Goal: Communication & Community: Share content

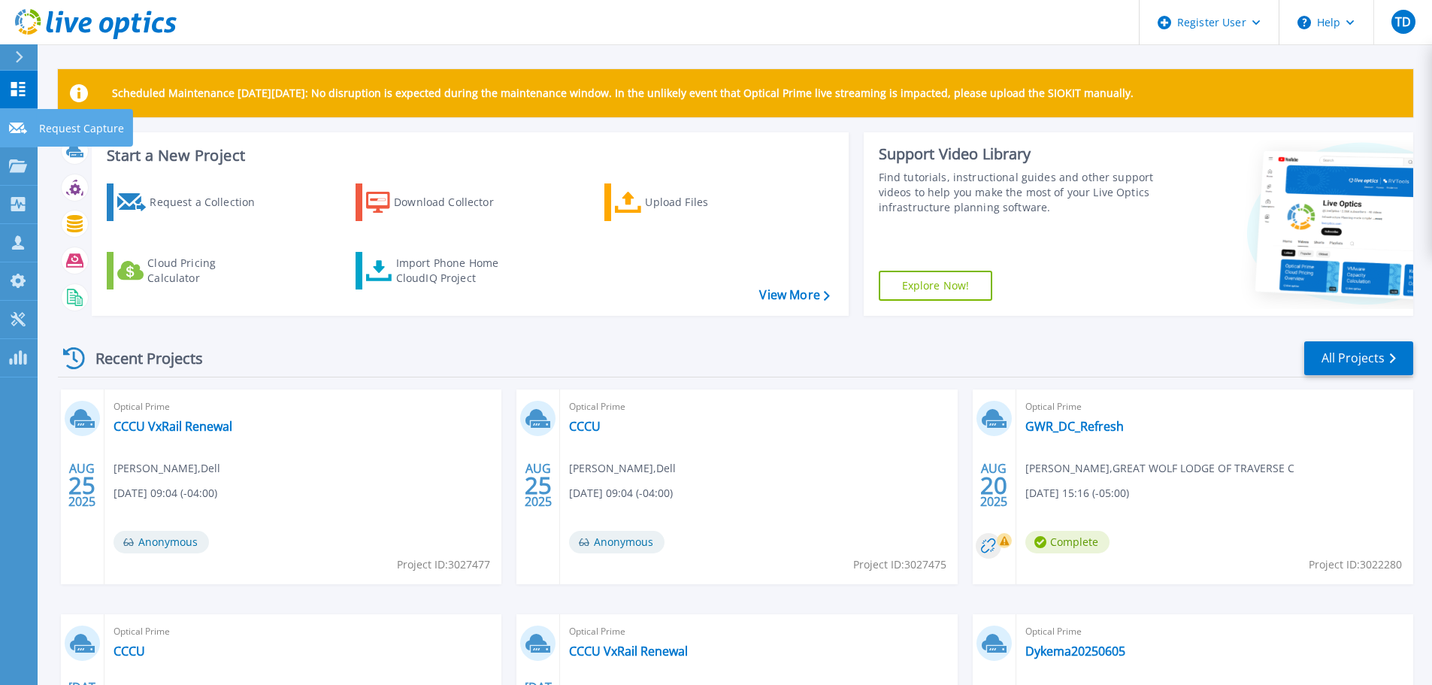
click at [29, 135] on link "Request Capture Request Capture" at bounding box center [19, 128] width 38 height 38
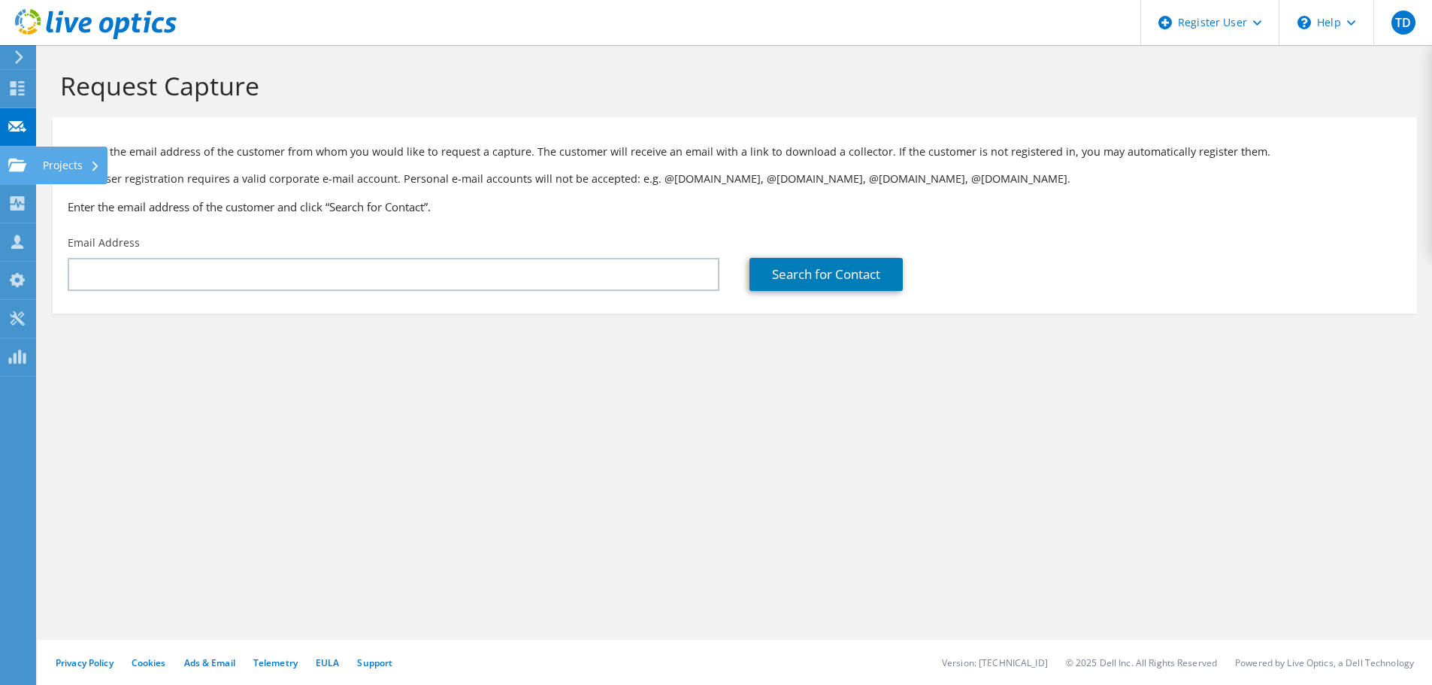
click at [8, 161] on use at bounding box center [17, 164] width 18 height 13
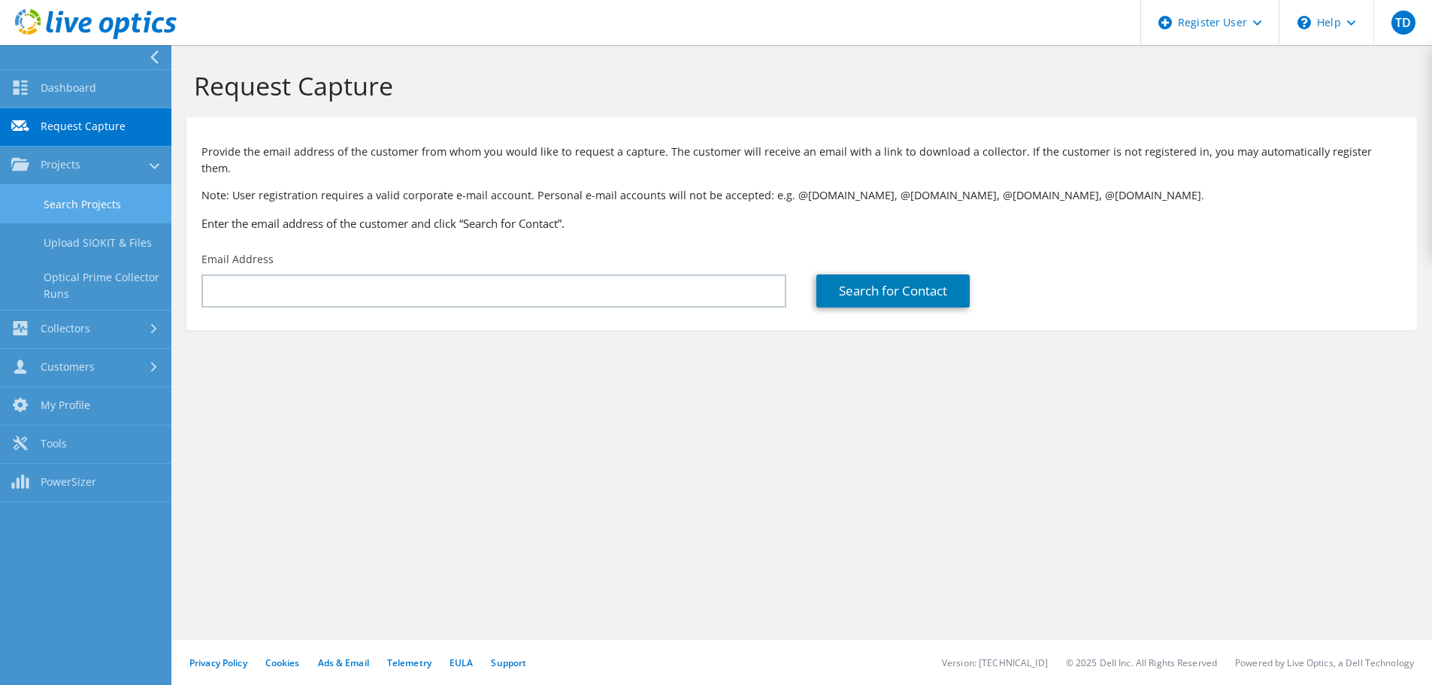
click at [108, 201] on link "Search Projects" at bounding box center [85, 204] width 171 height 38
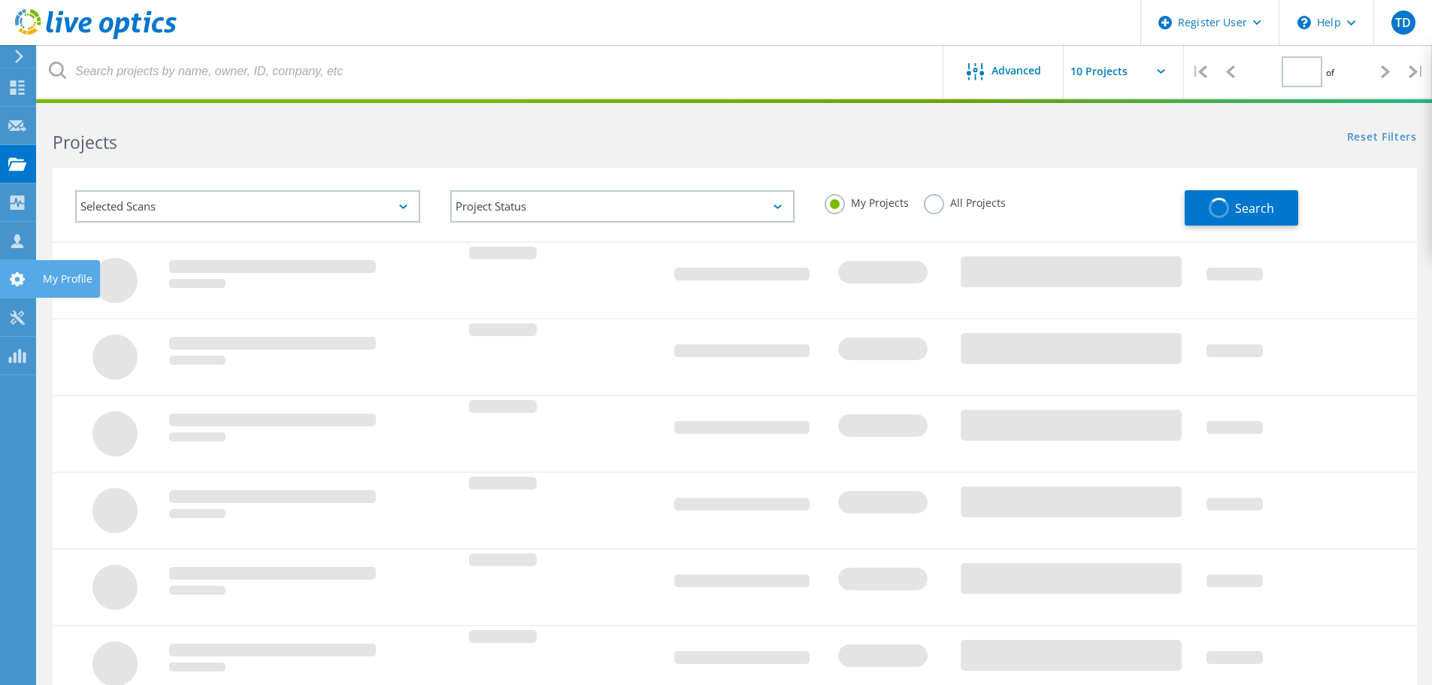
type input "1"
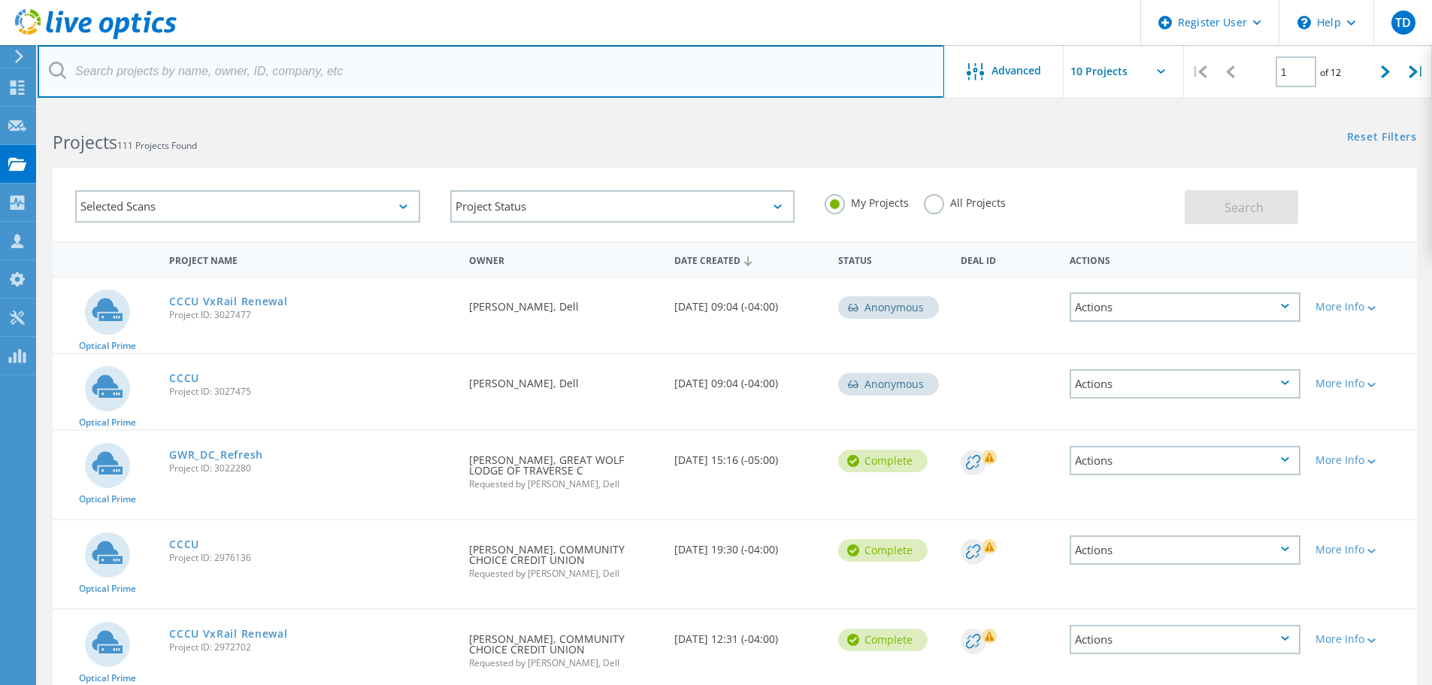
click at [264, 83] on input "text" at bounding box center [491, 71] width 906 height 53
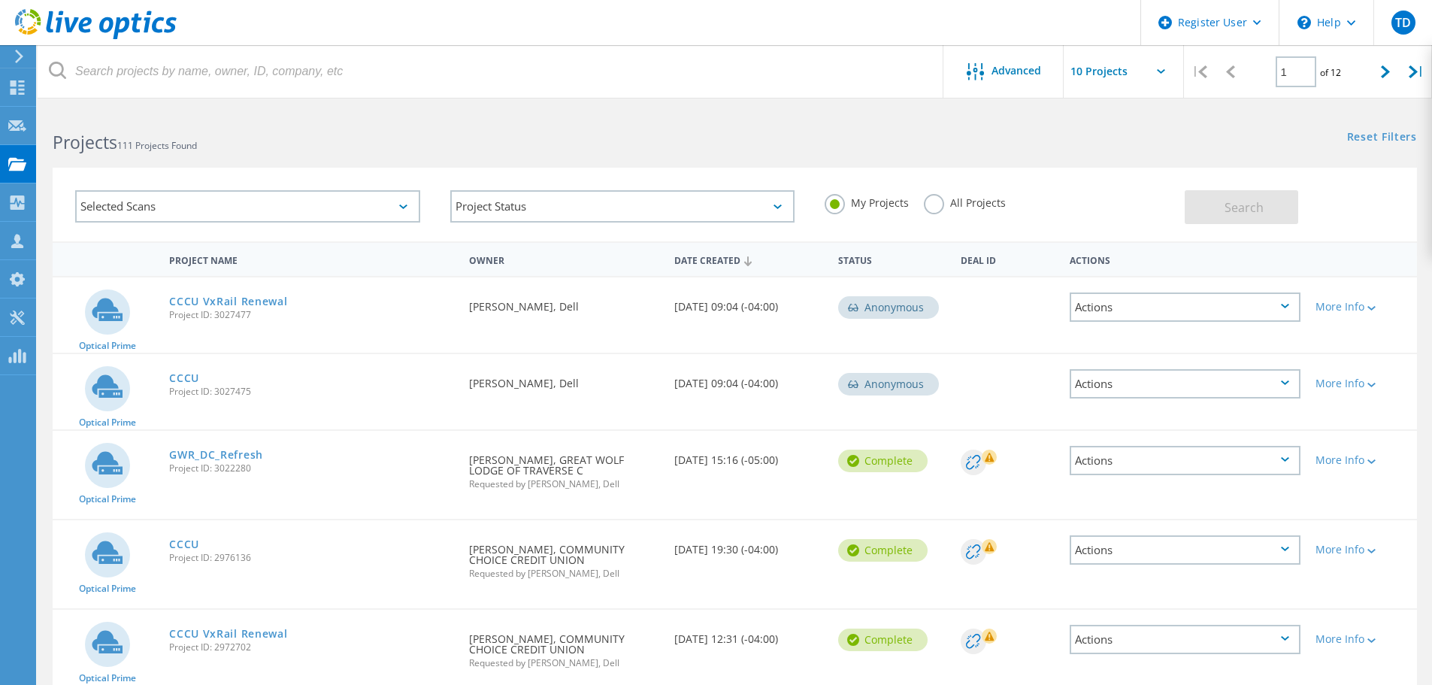
click at [924, 210] on div "All Projects" at bounding box center [965, 205] width 82 height 22
click at [930, 207] on label "All Projects" at bounding box center [965, 201] width 82 height 14
click at [0, 0] on input "All Projects" at bounding box center [0, 0] width 0 height 0
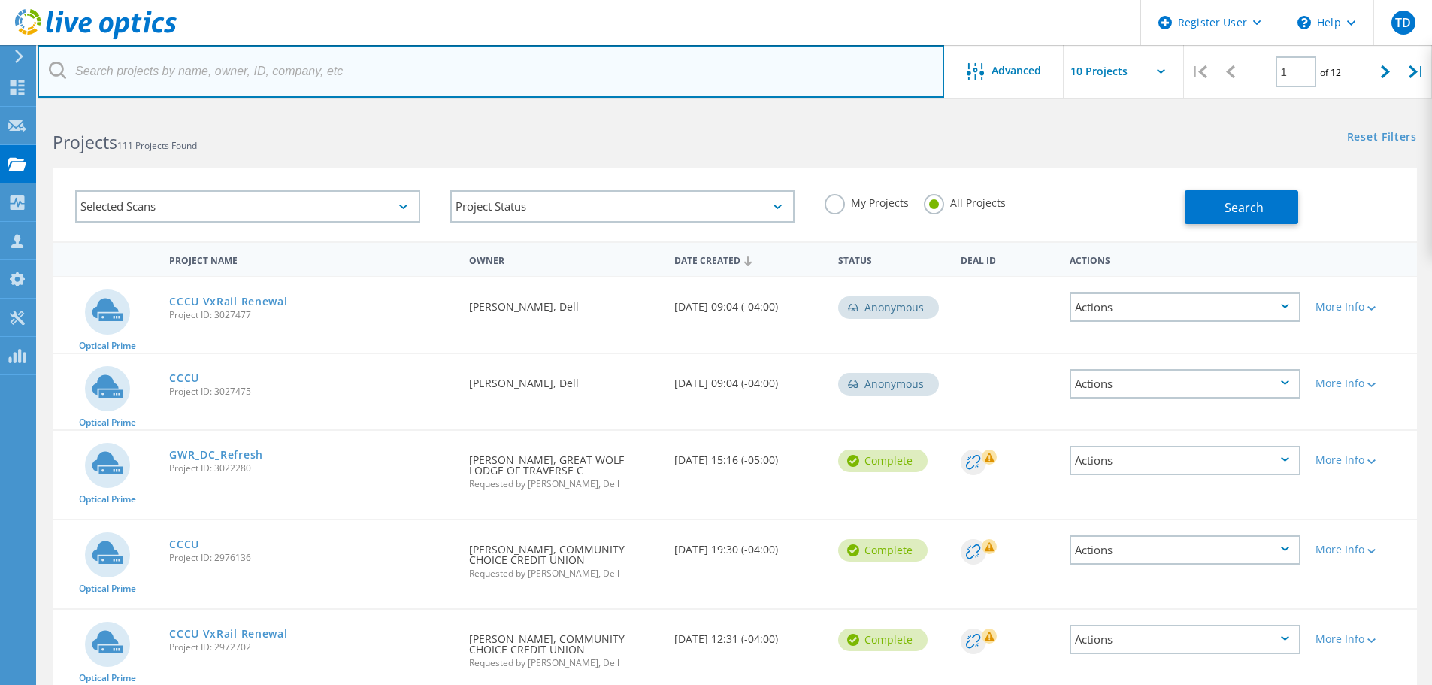
click at [352, 74] on input "text" at bounding box center [491, 71] width 906 height 53
paste input "kconner@bestmetalproducts.com"
type input "kconner@bestmetalproducts.com"
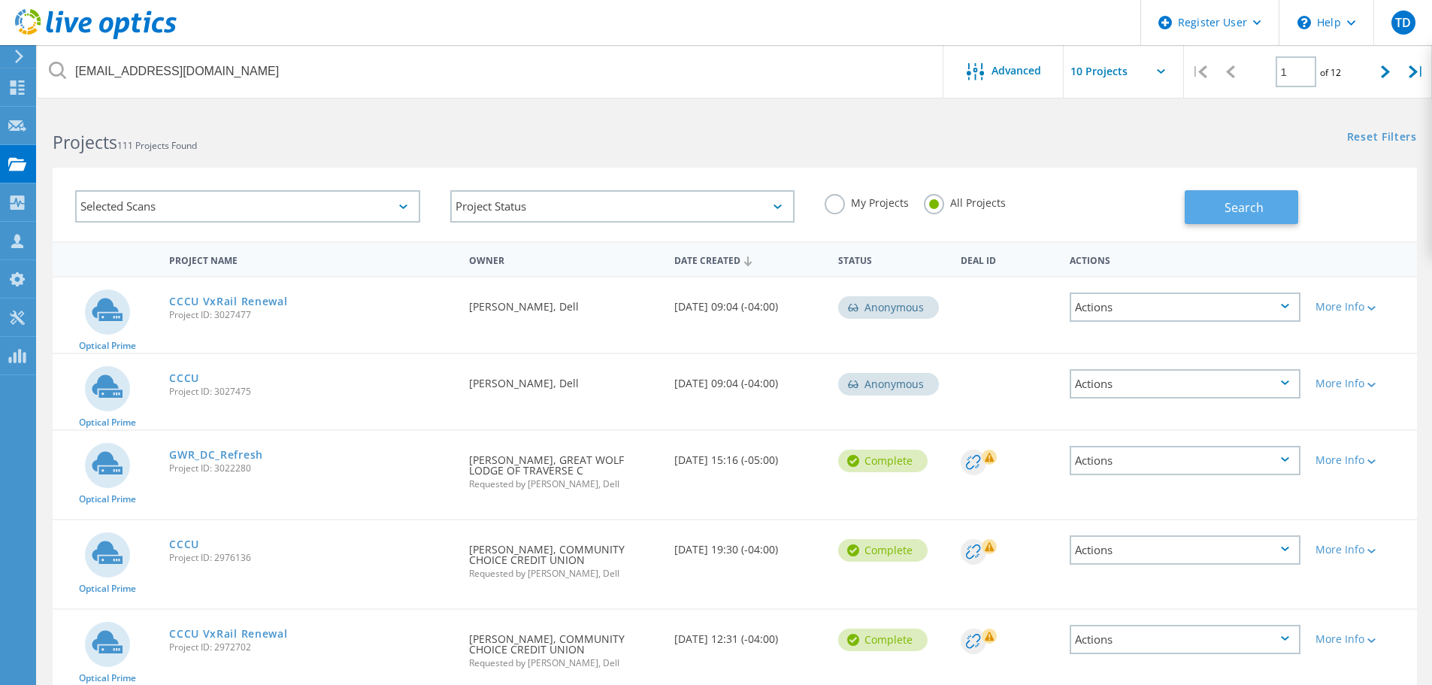
click at [1249, 209] on span "Search" at bounding box center [1243, 207] width 39 height 17
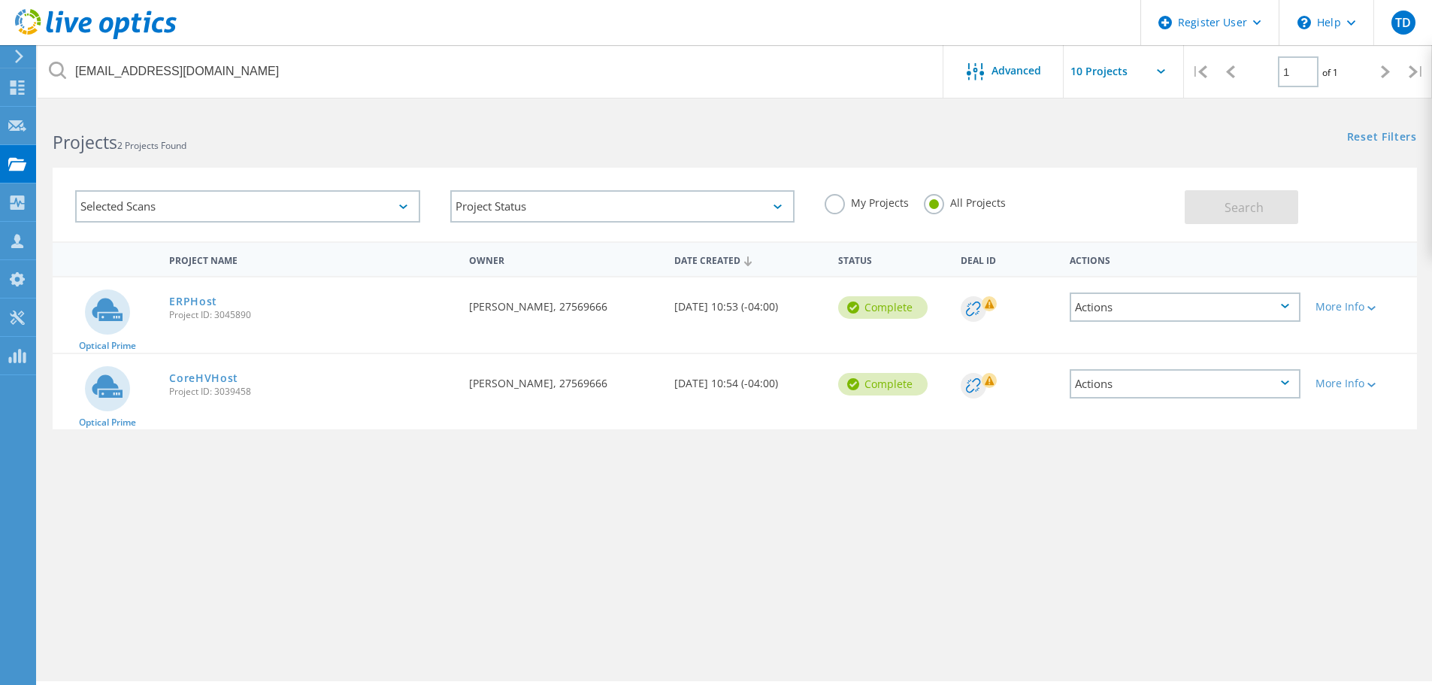
click at [1293, 307] on div "Actions" at bounding box center [1184, 306] width 231 height 29
click at [1193, 322] on div "Share" at bounding box center [1185, 318] width 228 height 23
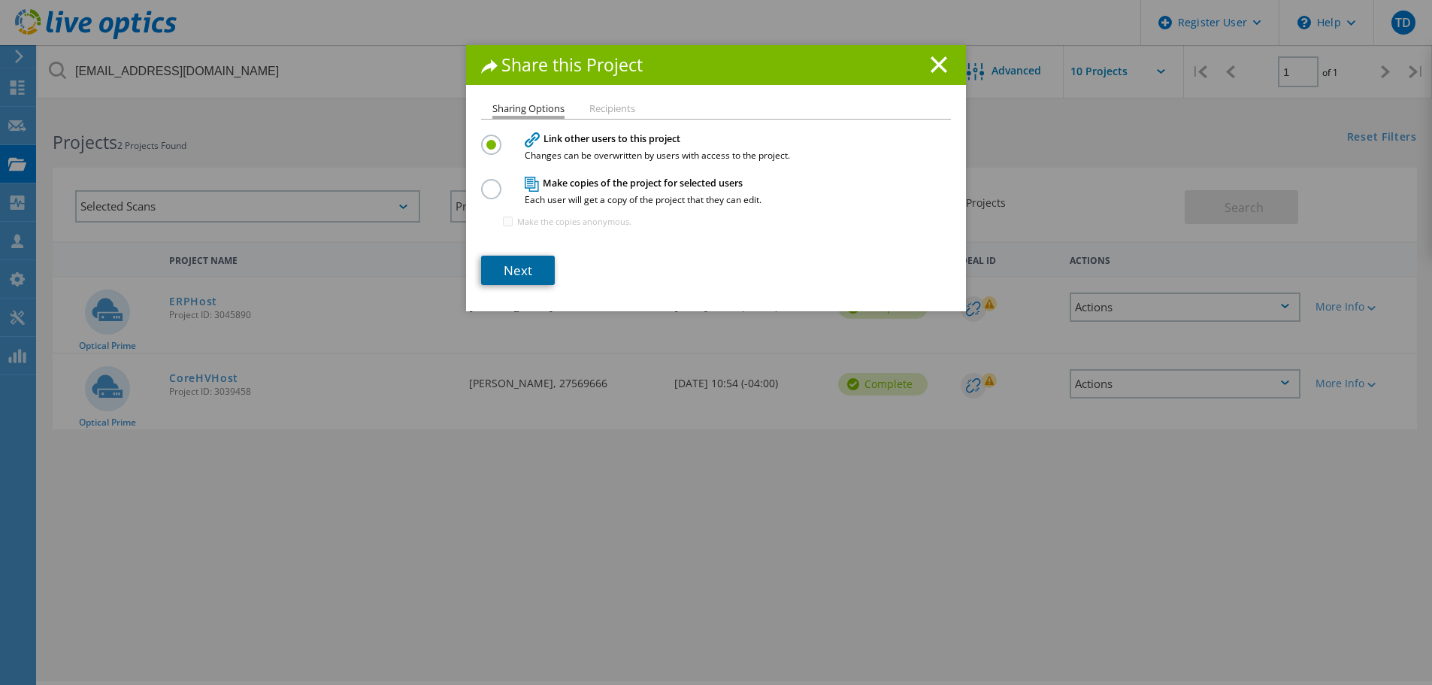
click at [516, 265] on link "Next" at bounding box center [518, 270] width 74 height 29
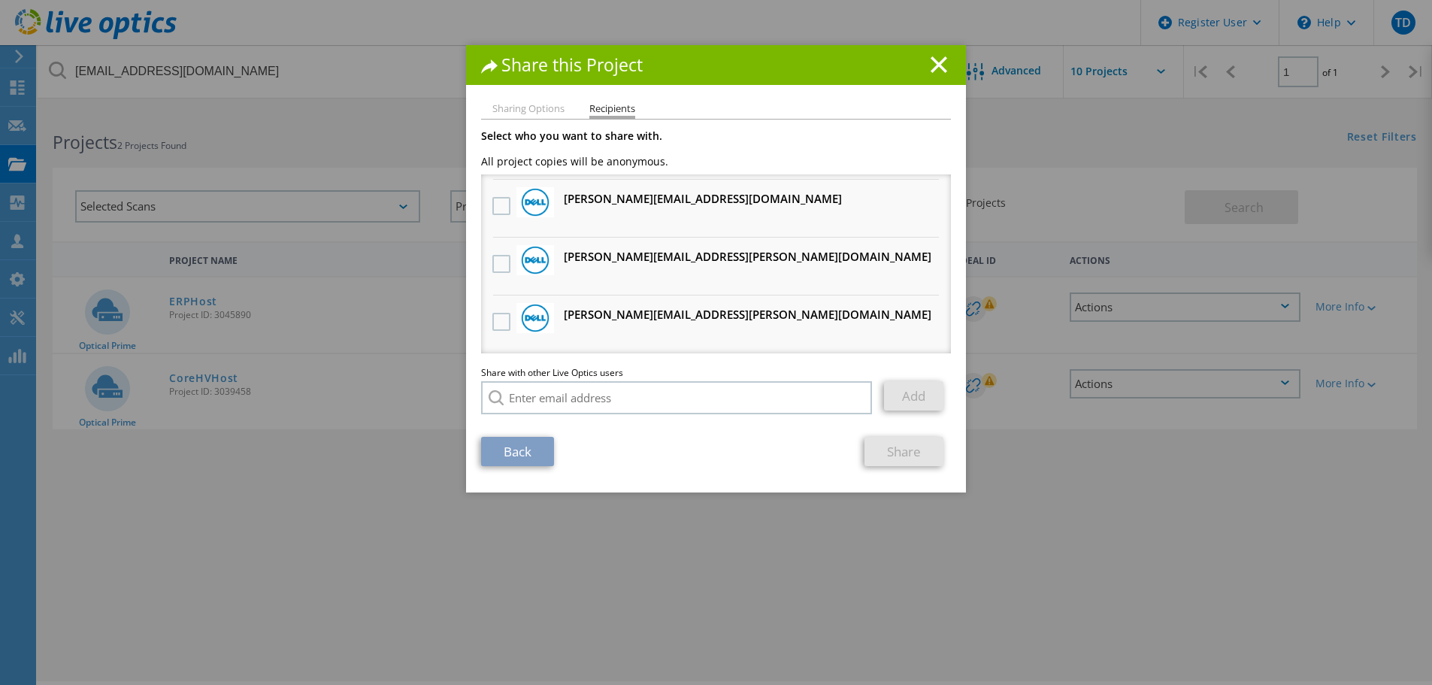
scroll to position [41, 0]
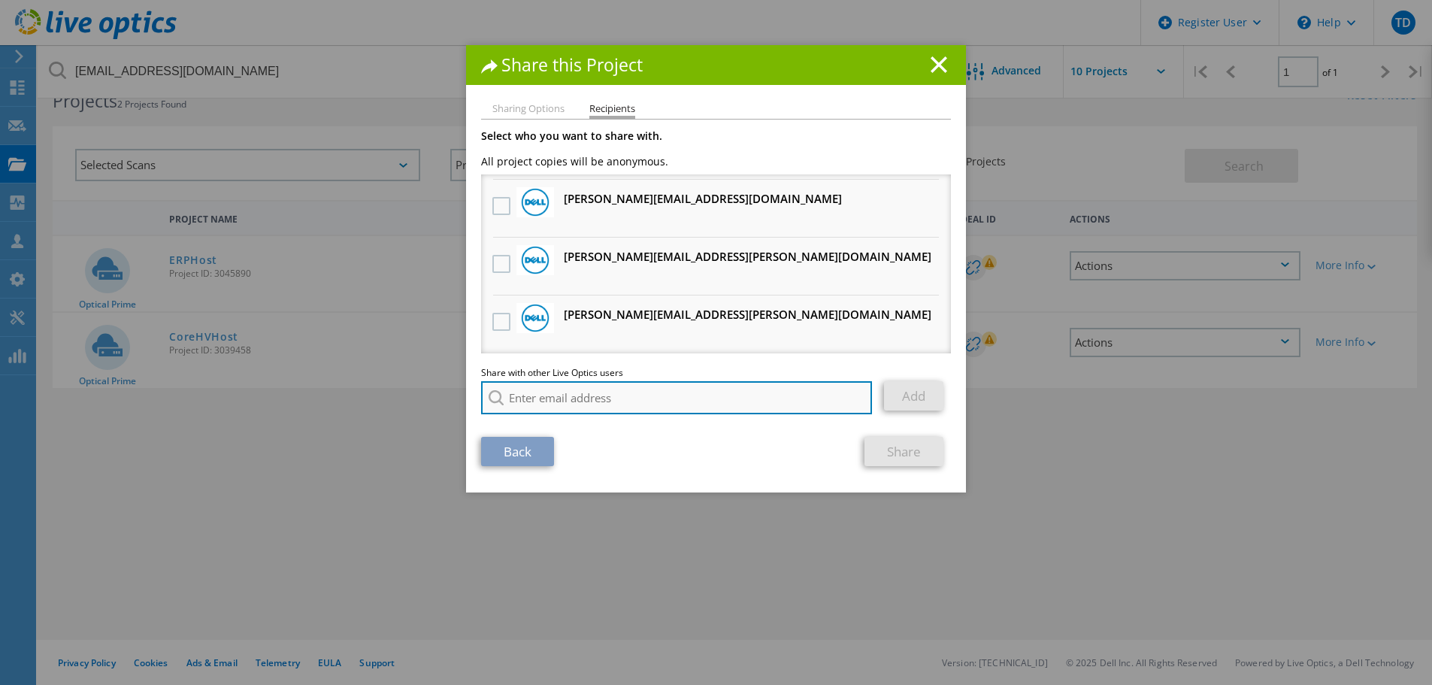
click at [583, 397] on input "search" at bounding box center [676, 397] width 391 height 33
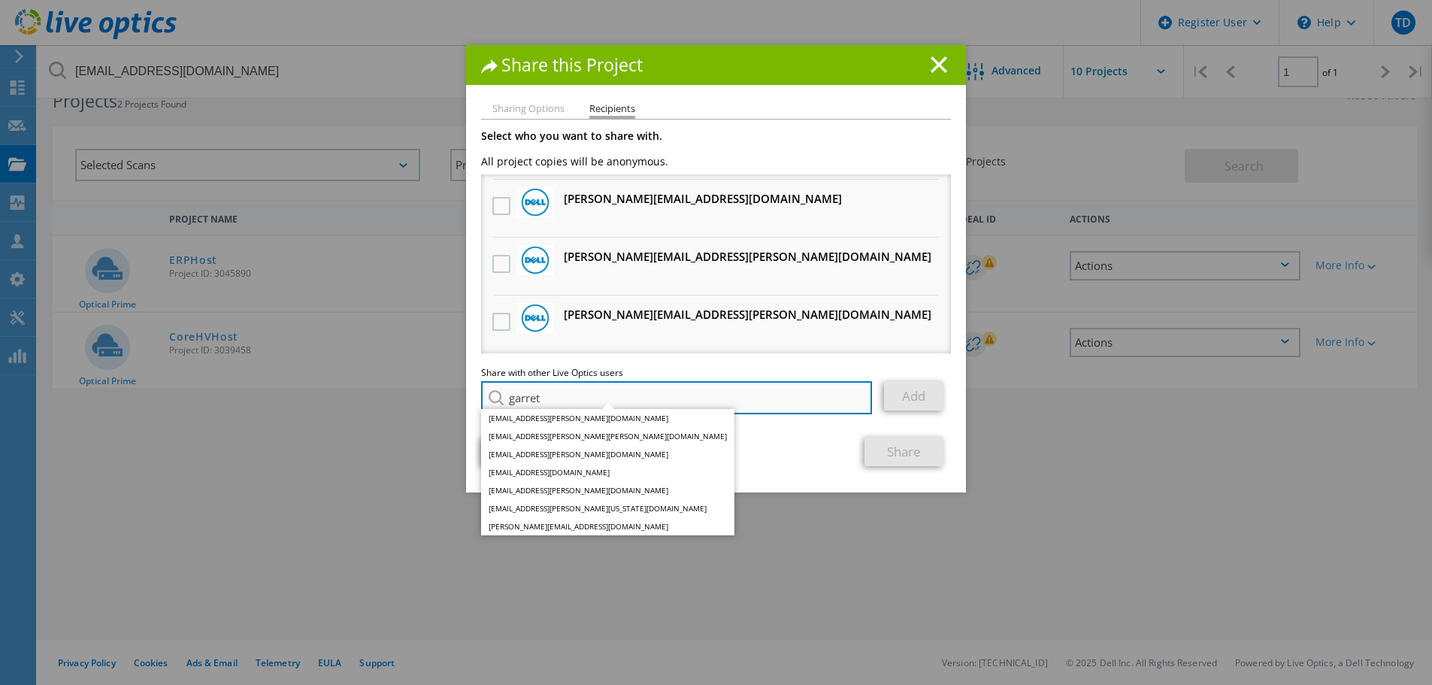
click at [588, 394] on input "garret" at bounding box center [676, 397] width 391 height 33
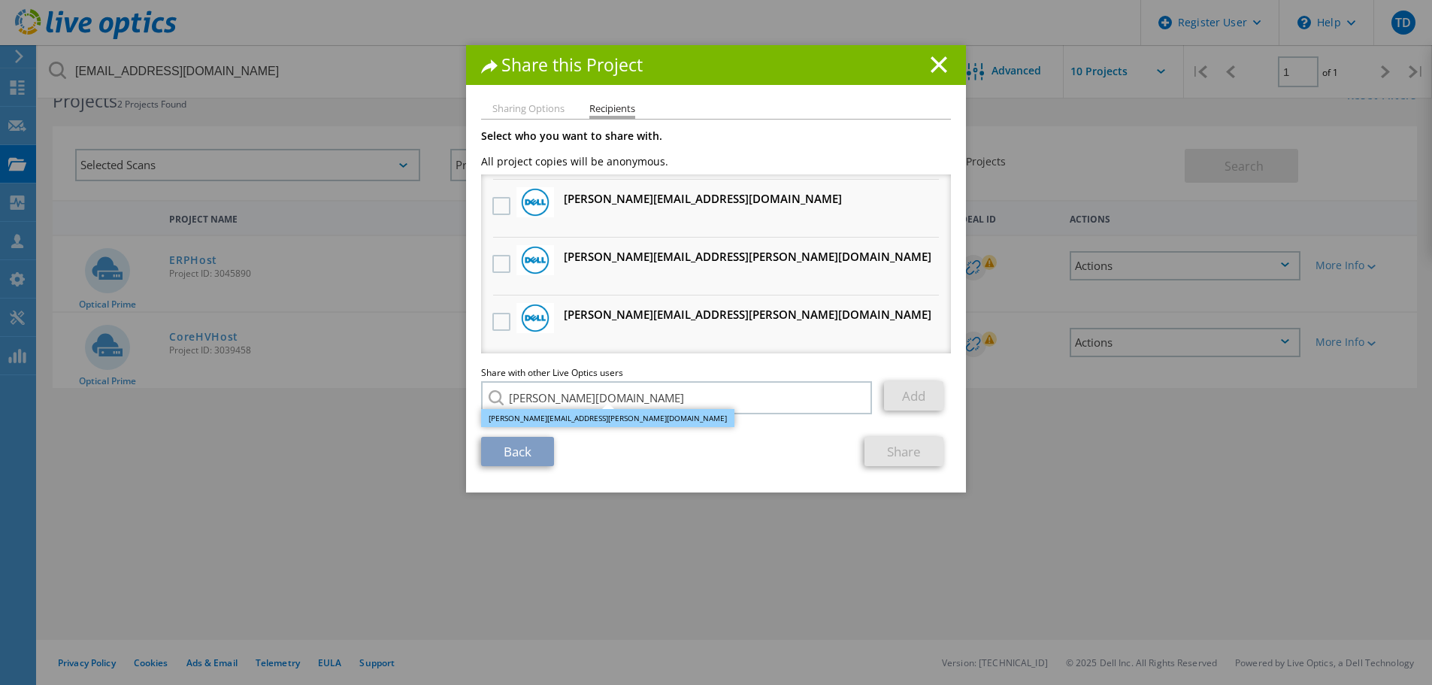
click at [586, 420] on li "Garrett.Sackley@dell.com" at bounding box center [607, 418] width 253 height 18
type input "Garrett.Sackley@dell.com"
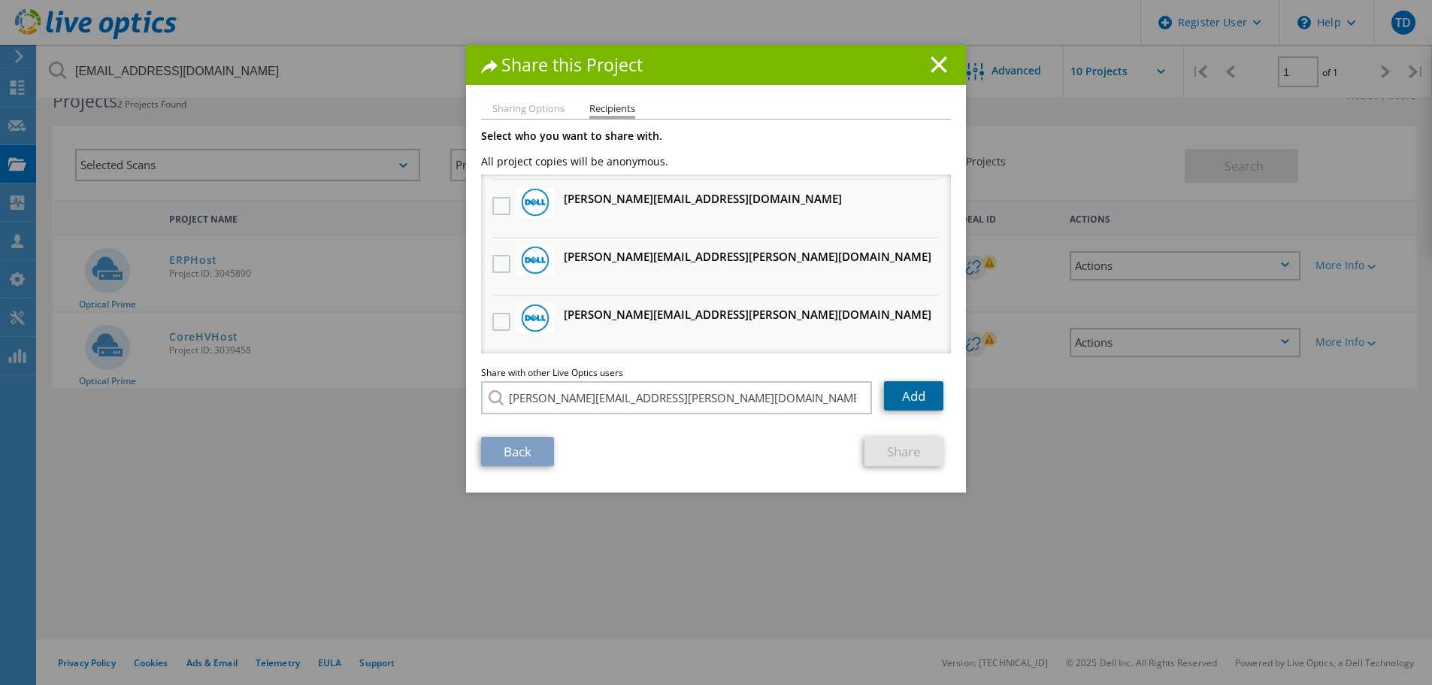
click at [906, 401] on link "Add" at bounding box center [913, 395] width 59 height 29
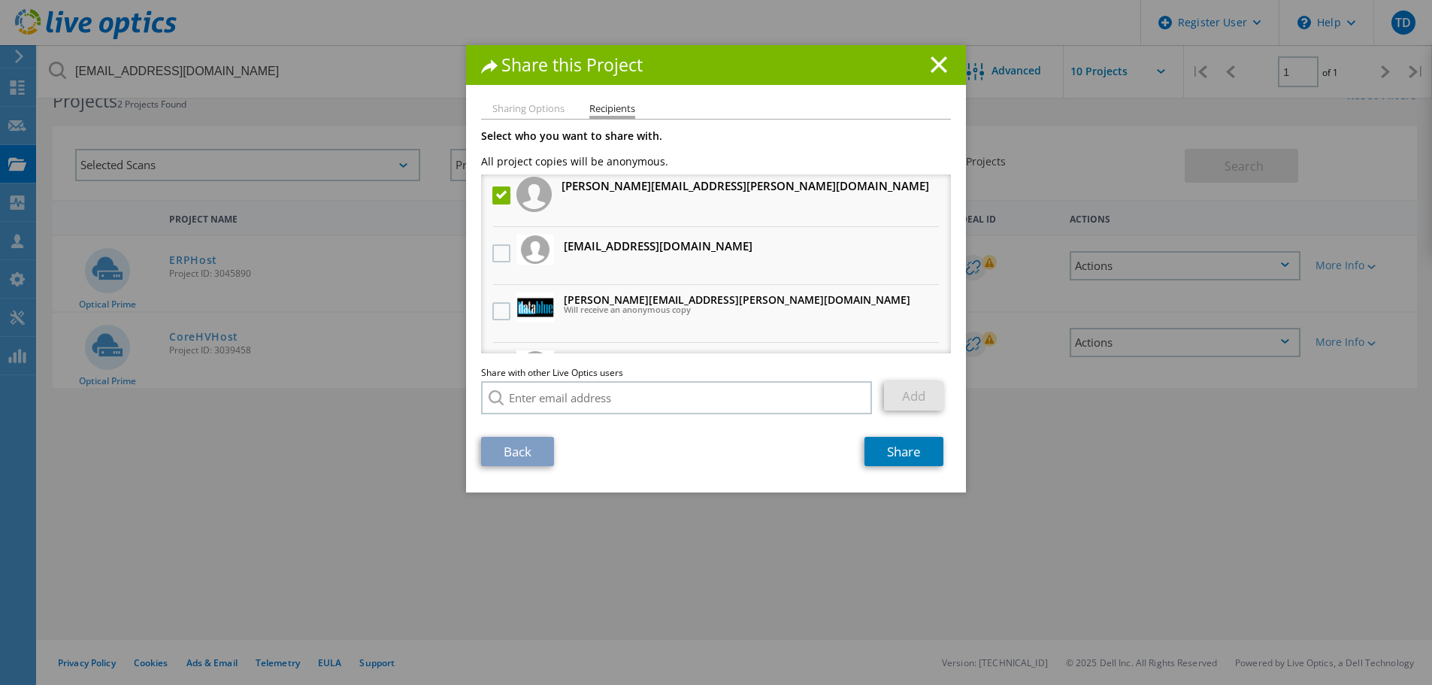
scroll to position [0, 0]
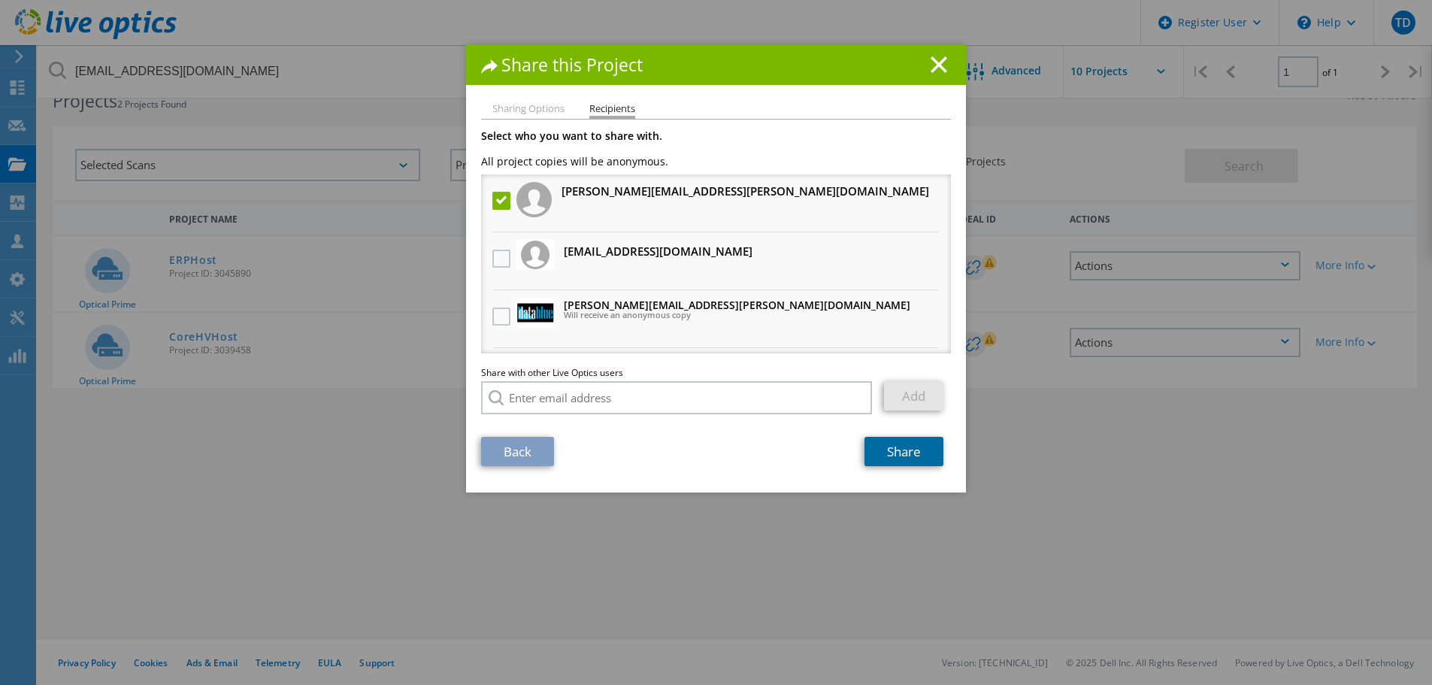
click at [895, 454] on link "Share" at bounding box center [903, 451] width 79 height 29
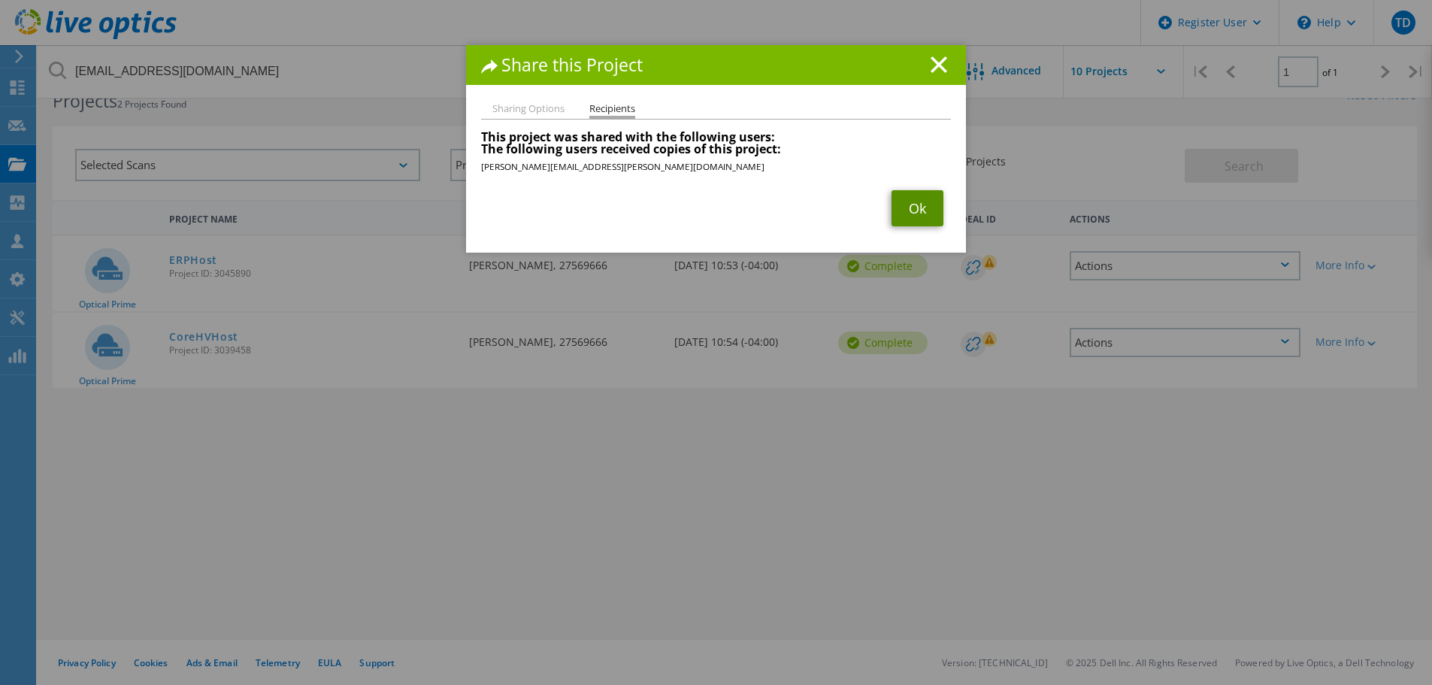
click at [903, 213] on link "Ok" at bounding box center [917, 208] width 52 height 36
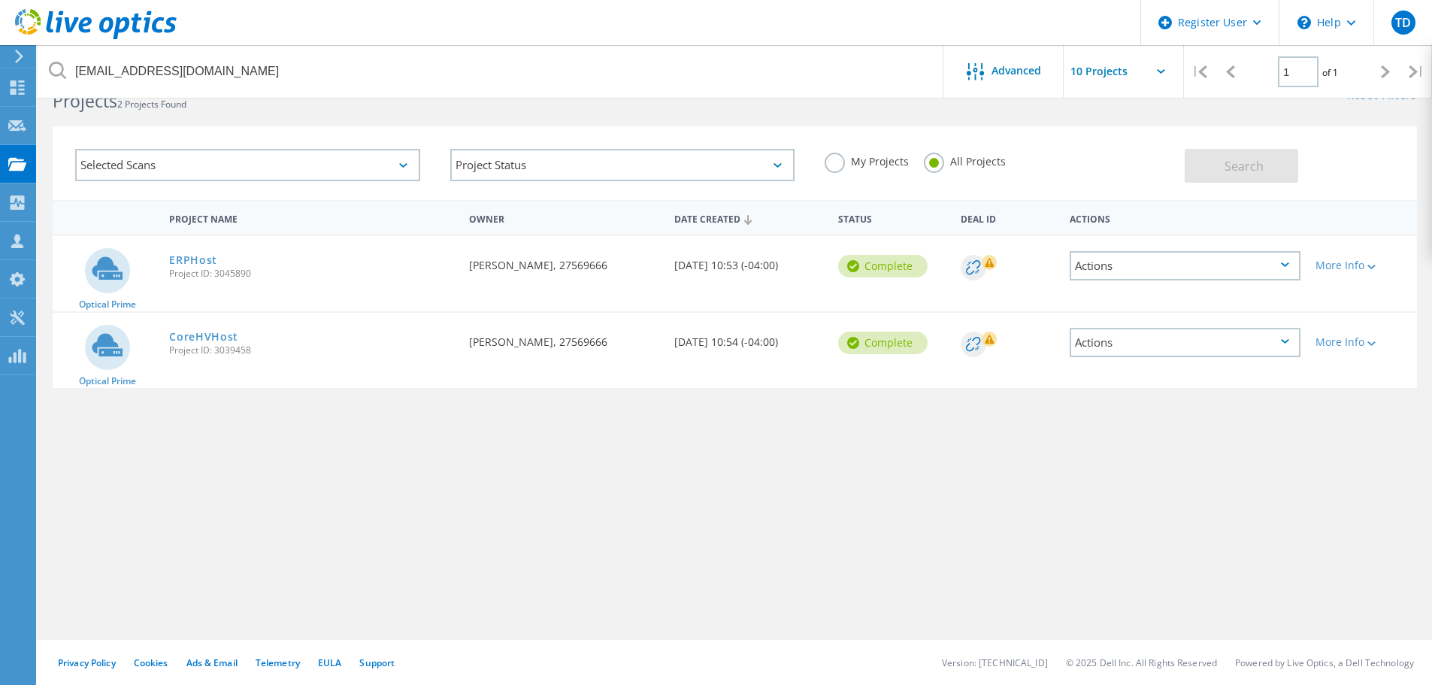
click at [1290, 343] on div "Actions" at bounding box center [1184, 342] width 231 height 29
click at [1142, 358] on div "Share" at bounding box center [1185, 354] width 228 height 23
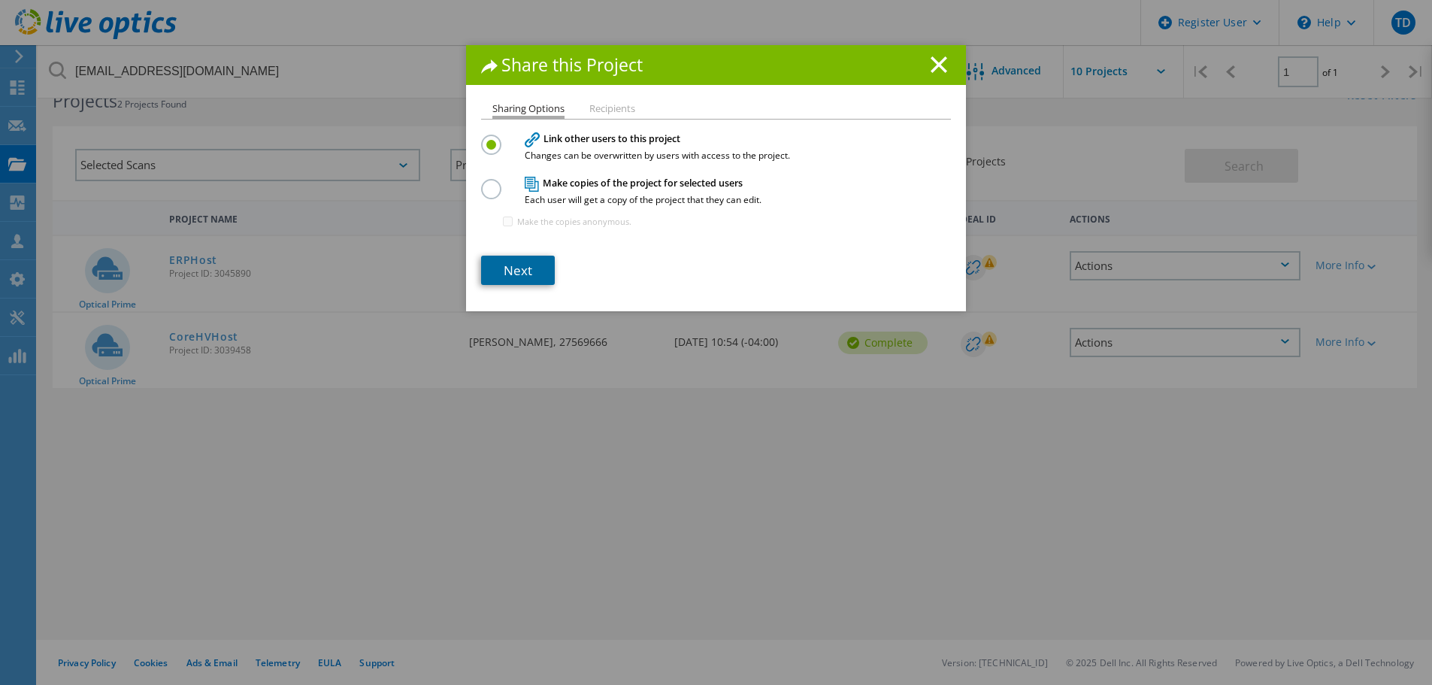
click at [526, 265] on link "Next" at bounding box center [518, 270] width 74 height 29
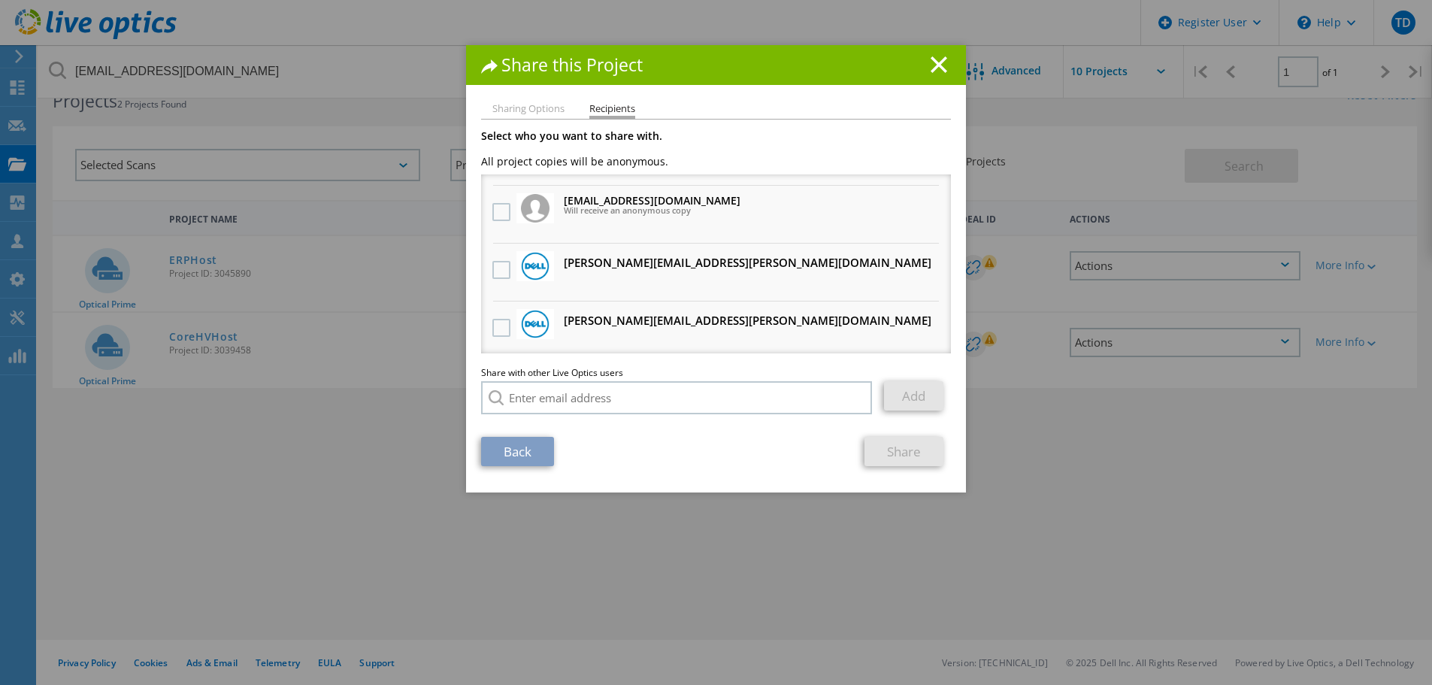
scroll to position [150, 0]
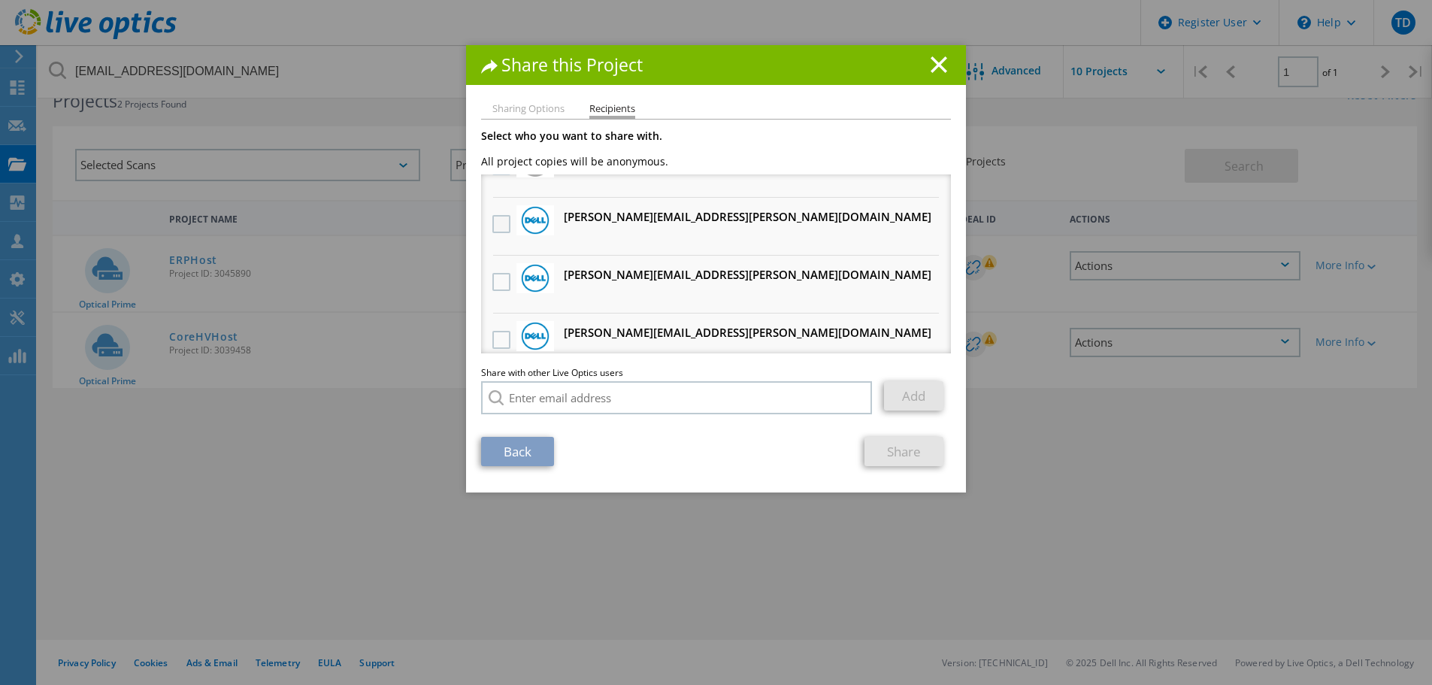
click at [493, 226] on label at bounding box center [503, 224] width 22 height 18
click at [0, 0] on input "checkbox" at bounding box center [0, 0] width 0 height 0
click at [865, 442] on link "Share" at bounding box center [903, 451] width 79 height 29
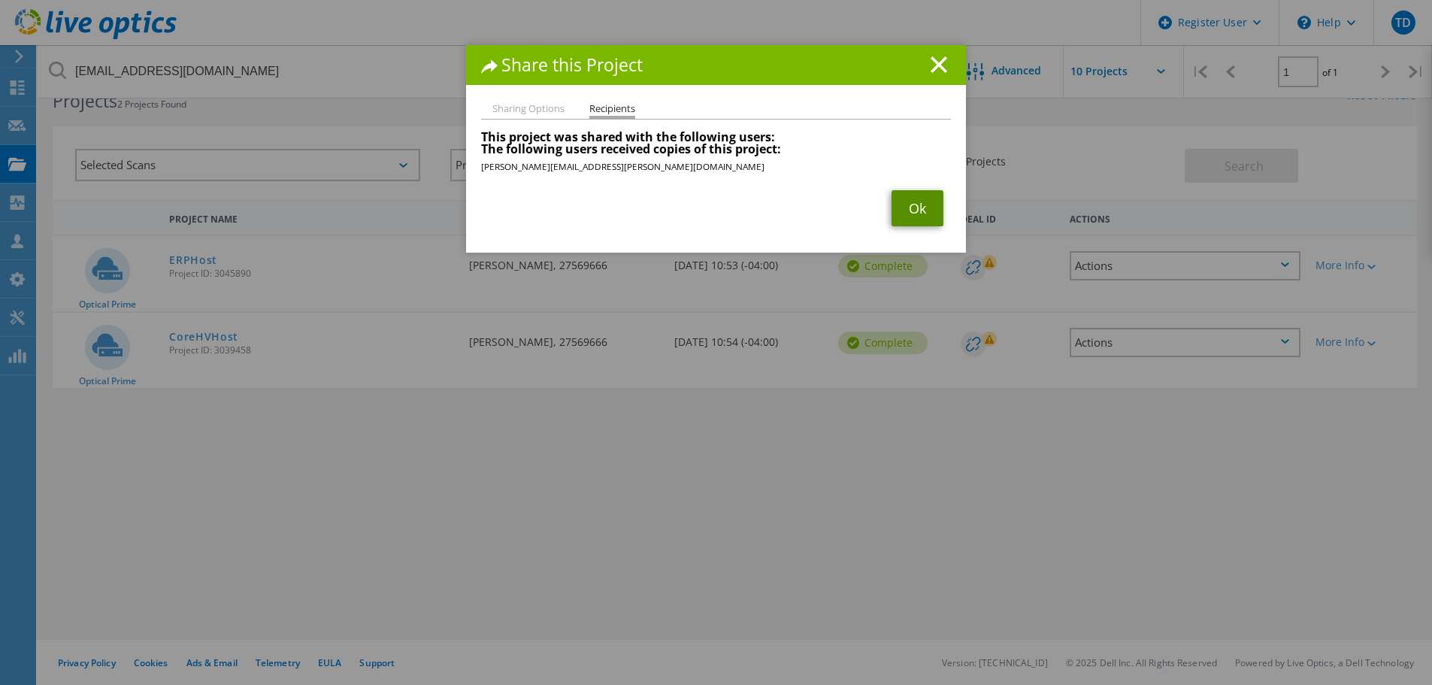
click at [910, 204] on link "Ok" at bounding box center [917, 208] width 52 height 36
